Goal: Task Accomplishment & Management: Manage account settings

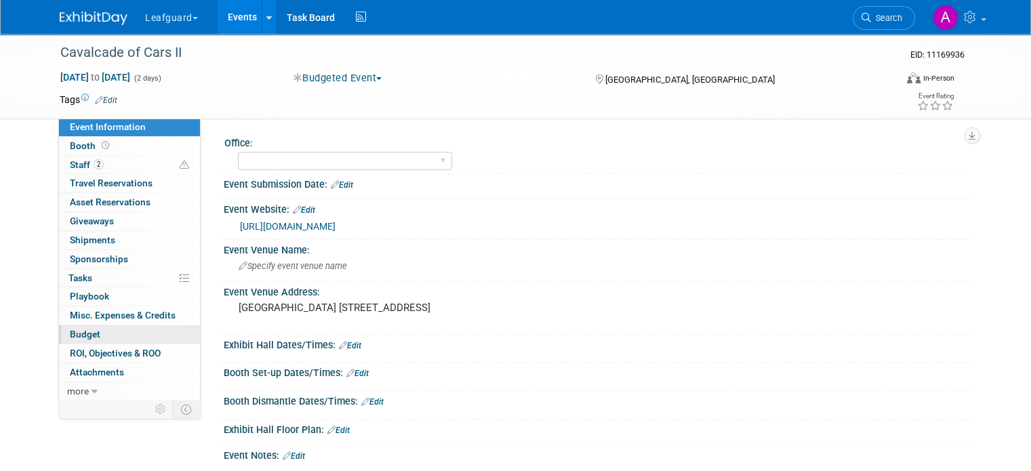
click at [100, 330] on link "Budget" at bounding box center [129, 334] width 141 height 18
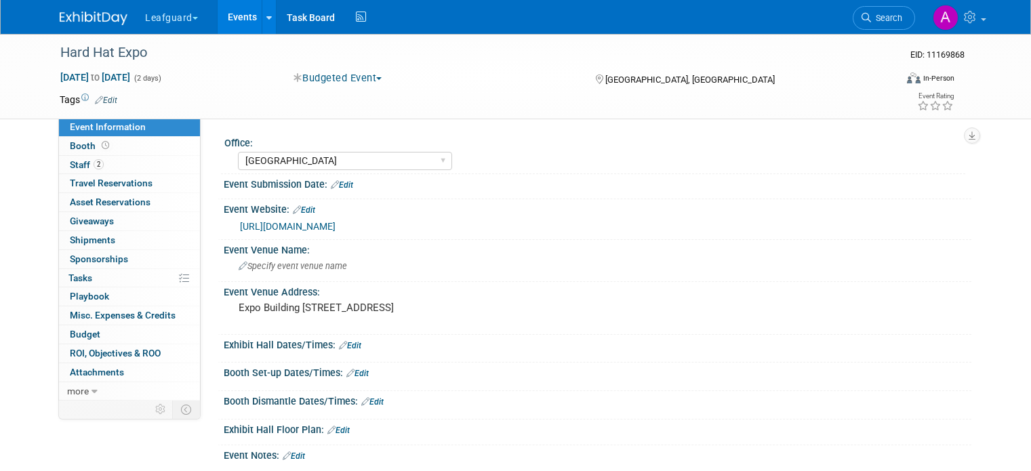
select select "[GEOGRAPHIC_DATA]"
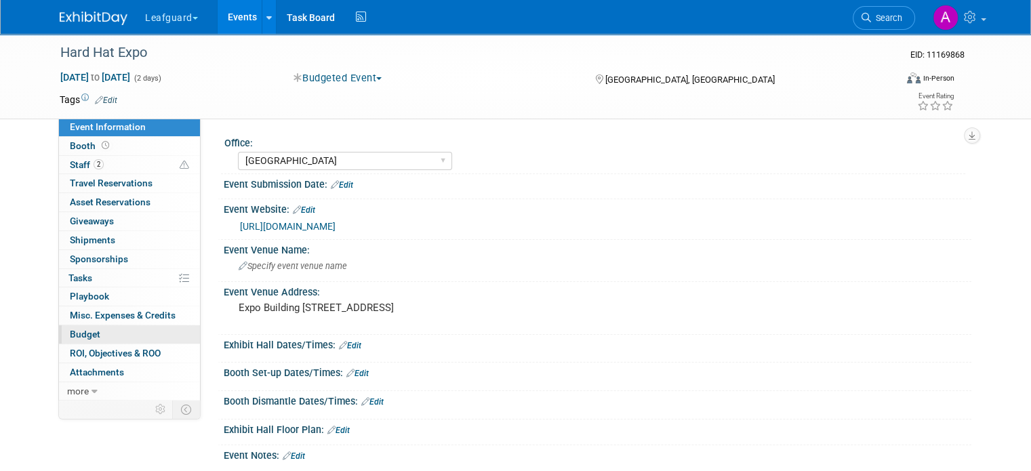
click at [79, 336] on span "Budget" at bounding box center [85, 334] width 31 height 11
